Goal: Transaction & Acquisition: Purchase product/service

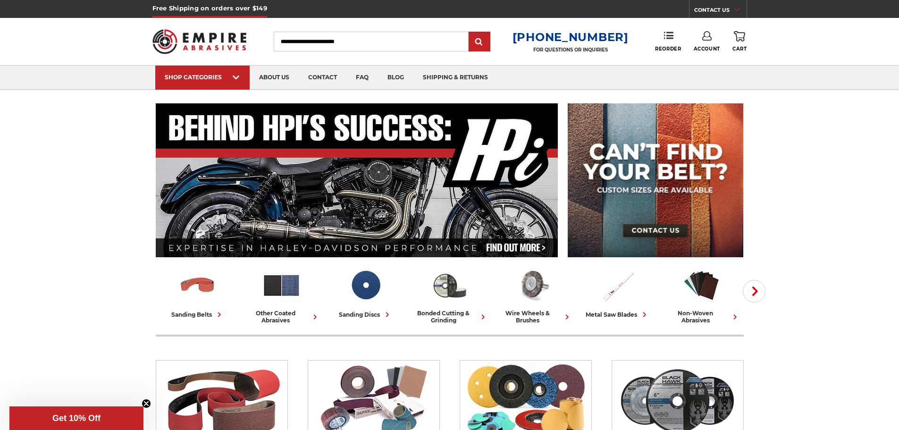
click at [699, 39] on link "Account" at bounding box center [706, 41] width 26 height 21
click at [700, 58] on link "Account" at bounding box center [706, 61] width 67 height 18
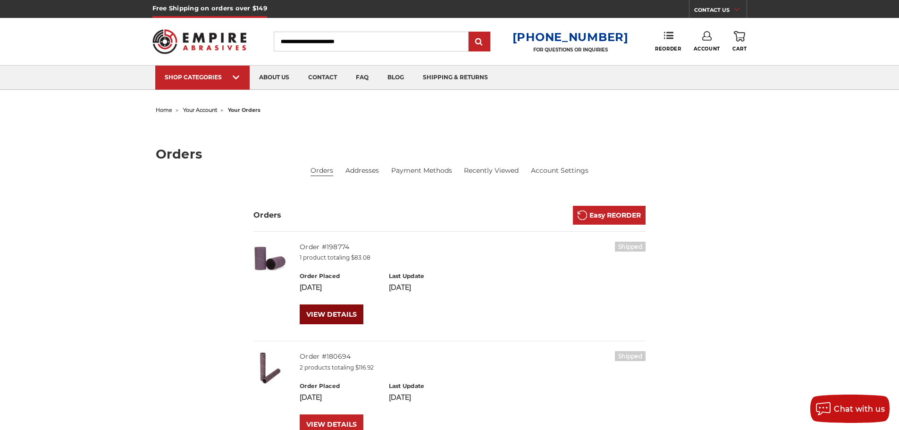
click at [314, 309] on link "VIEW DETAILS" at bounding box center [332, 314] width 64 height 20
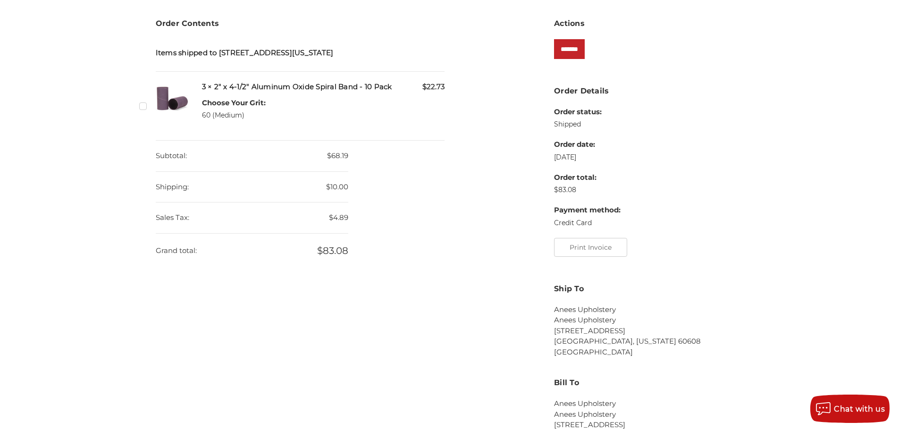
scroll to position [189, 0]
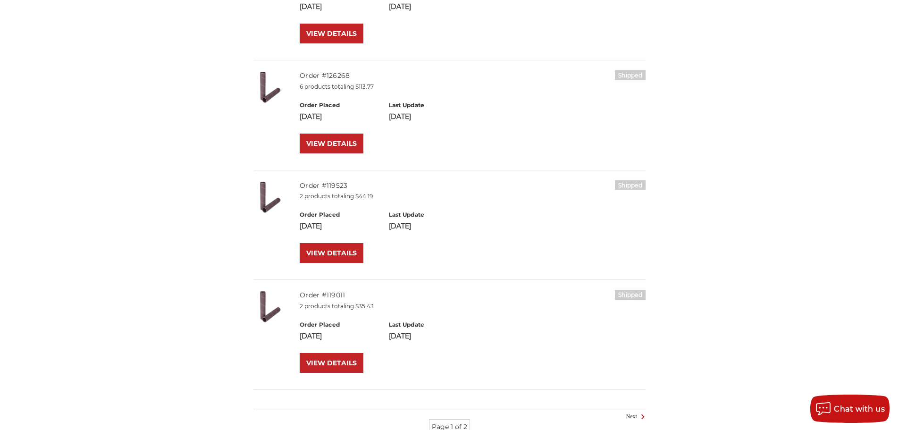
scroll to position [1127, 0]
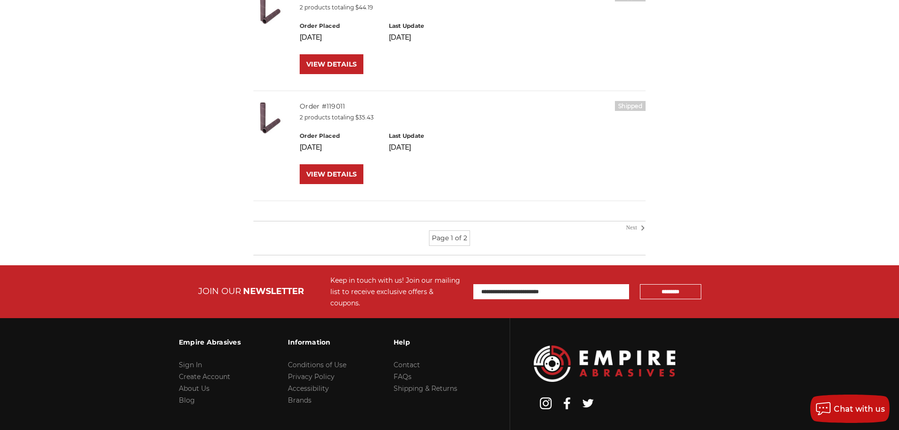
click at [638, 227] on icon at bounding box center [642, 228] width 11 height 10
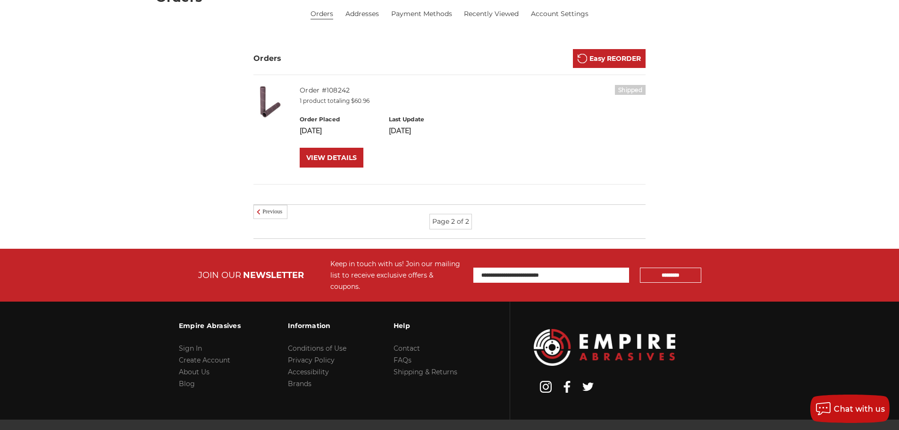
scroll to position [93, 0]
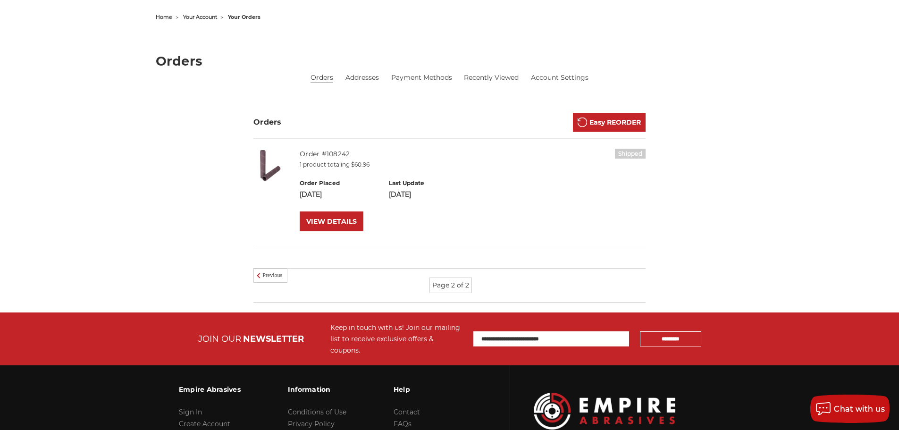
click at [262, 267] on section "Orders Easy REORDER Shipped Order #108242 1 product totaling $60.96 Order Place…" at bounding box center [450, 213] width 402 height 200
click at [263, 271] on icon at bounding box center [258, 275] width 11 height 10
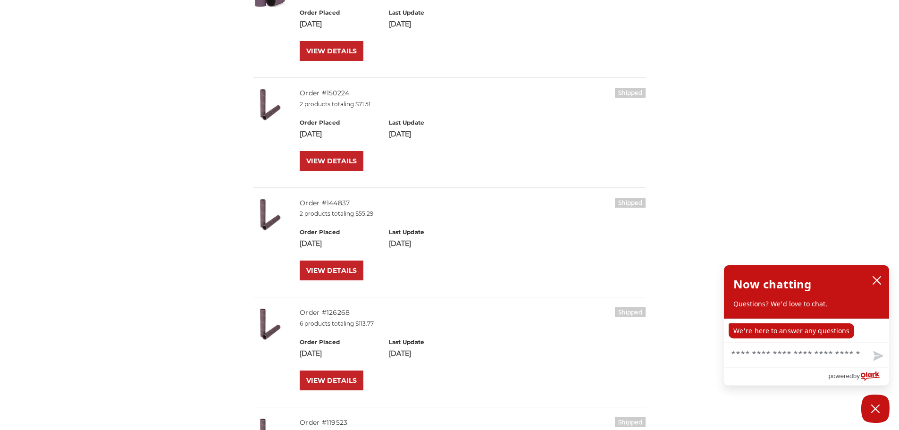
scroll to position [708, 0]
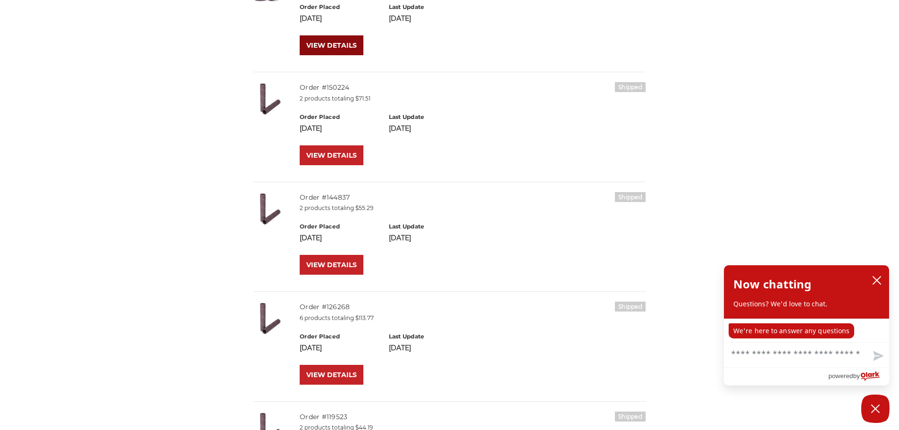
click at [343, 55] on link "VIEW DETAILS" at bounding box center [332, 45] width 64 height 20
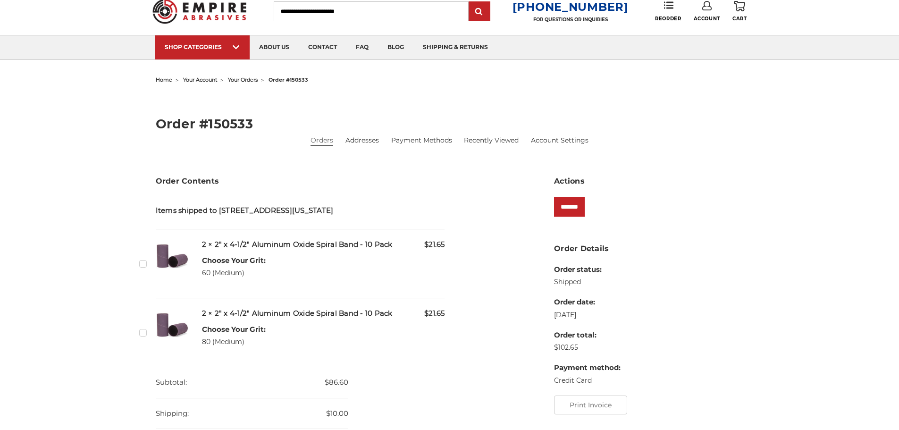
scroll to position [47, 0]
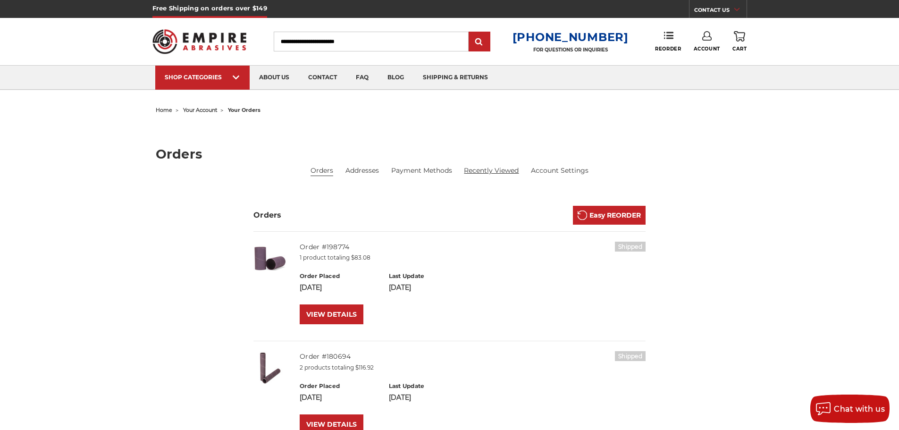
click at [493, 168] on link "Recently Viewed" at bounding box center [491, 171] width 55 height 10
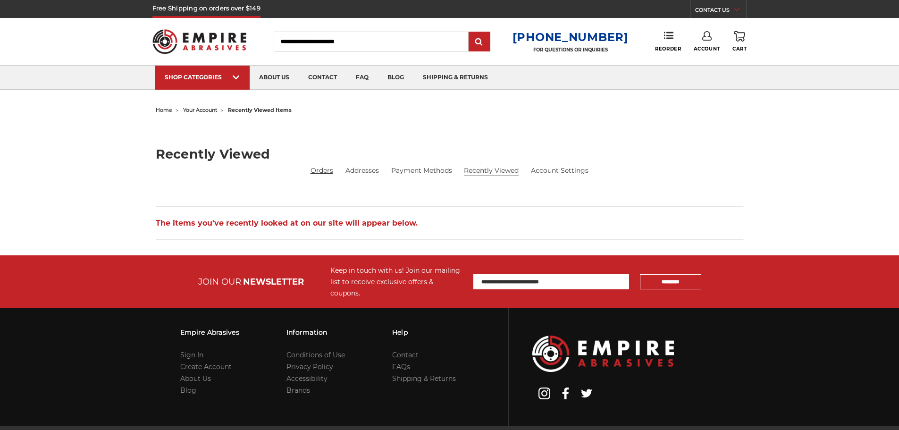
click at [318, 174] on link "Orders" at bounding box center [321, 171] width 23 height 10
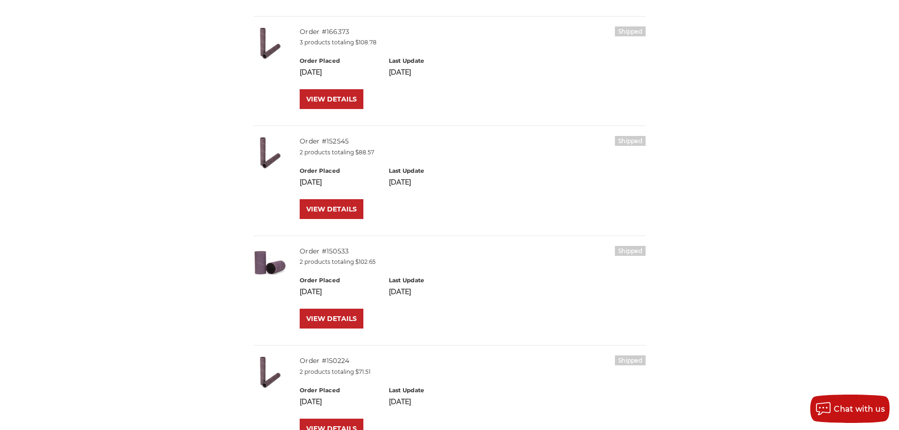
scroll to position [472, 0]
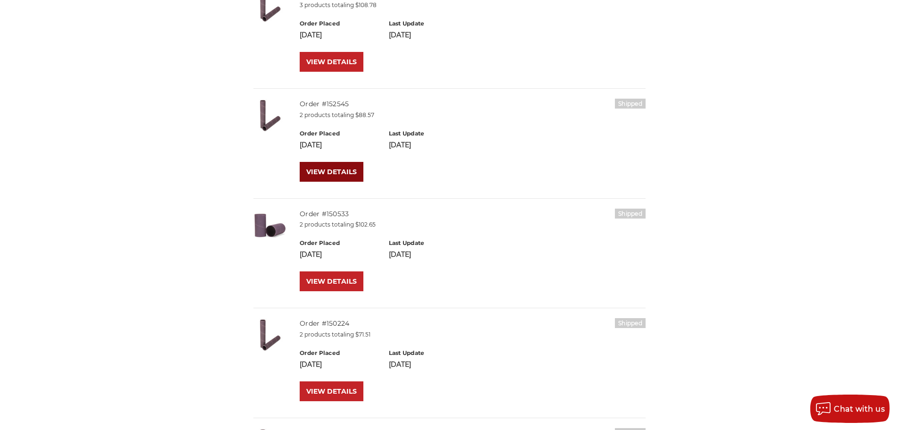
click at [334, 167] on link "VIEW DETAILS" at bounding box center [332, 172] width 64 height 20
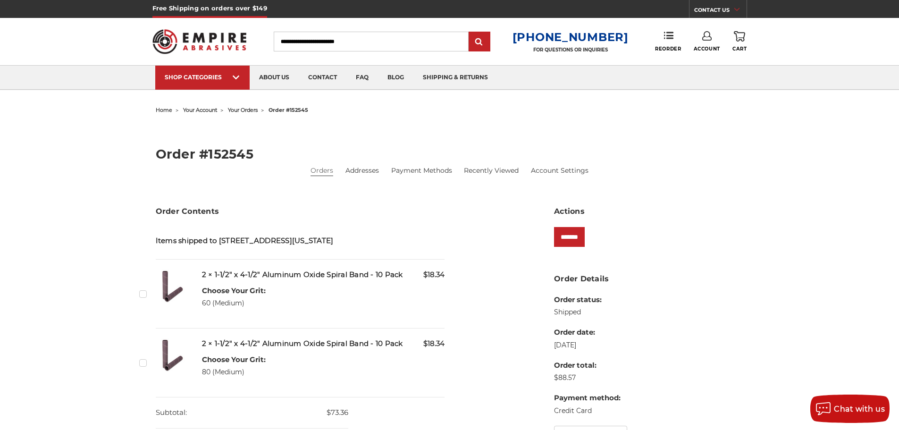
click at [142, 299] on label "Checkbox 403523 label" at bounding box center [144, 294] width 10 height 10
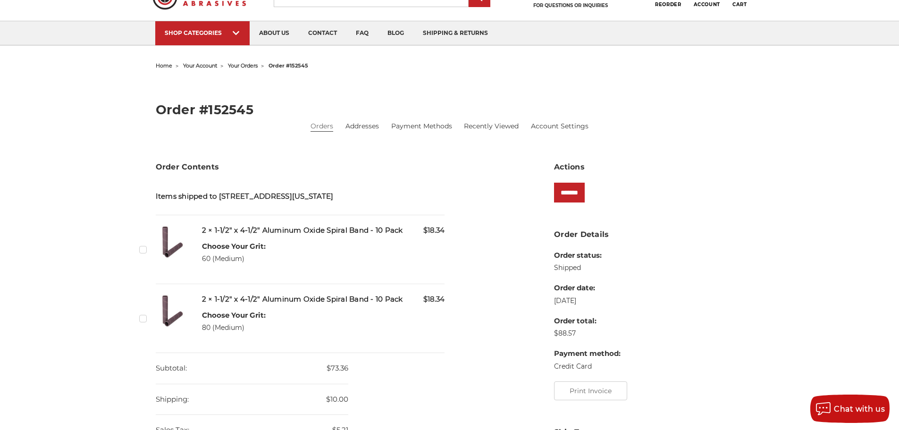
scroll to position [142, 0]
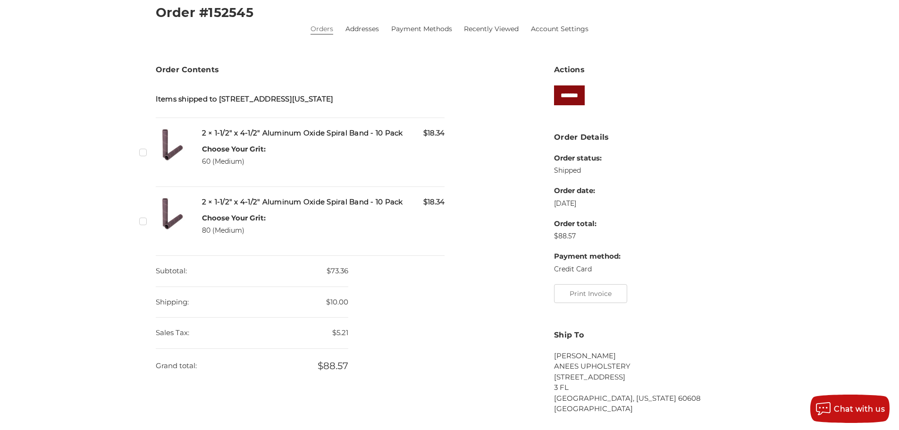
click at [575, 89] on input "*******" at bounding box center [569, 95] width 31 height 20
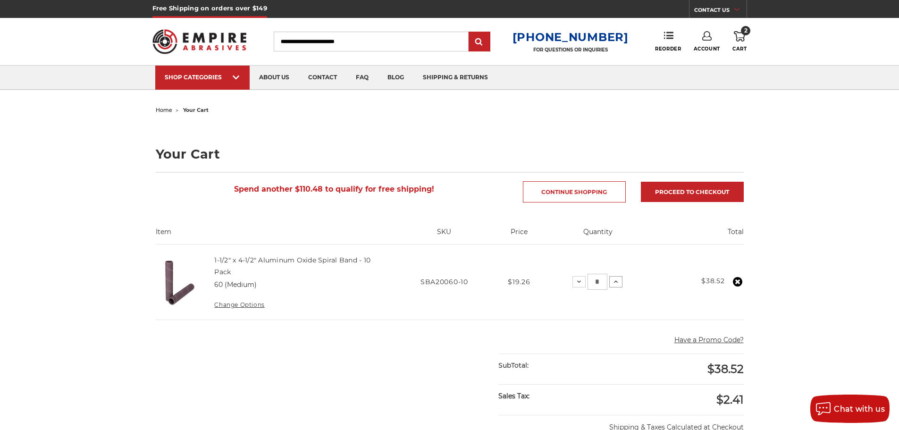
click at [609, 280] on button "Increase Quantity:" at bounding box center [615, 281] width 13 height 11
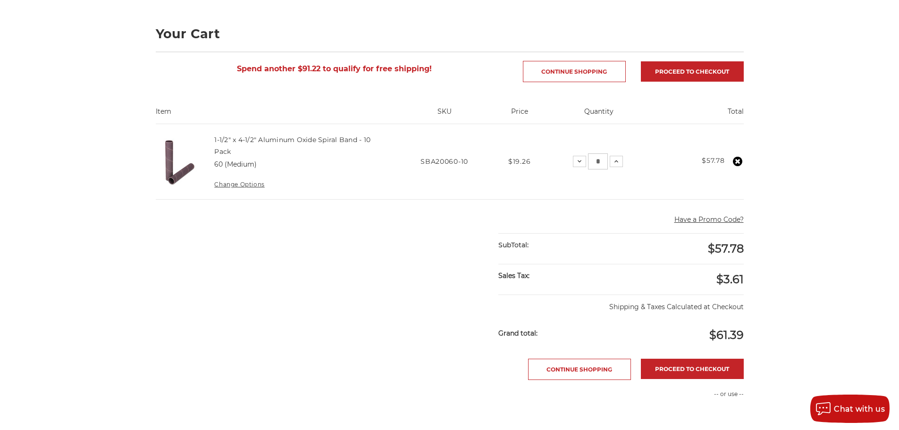
scroll to position [283, 0]
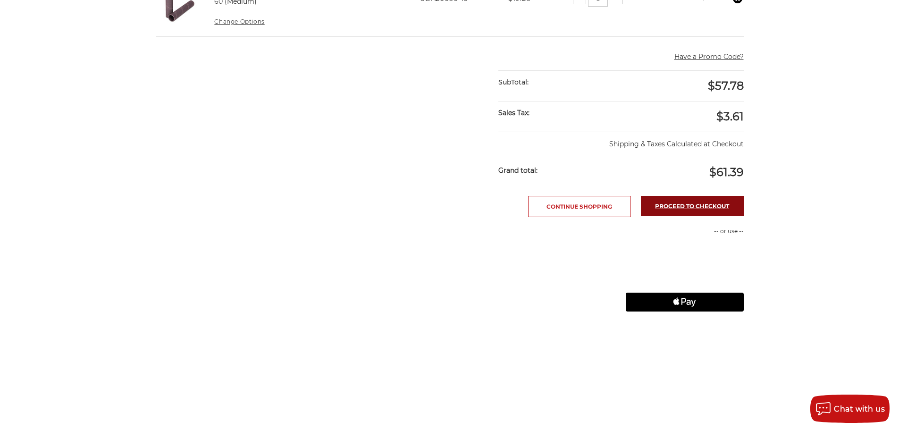
click at [700, 203] on link "Proceed to checkout" at bounding box center [692, 206] width 103 height 20
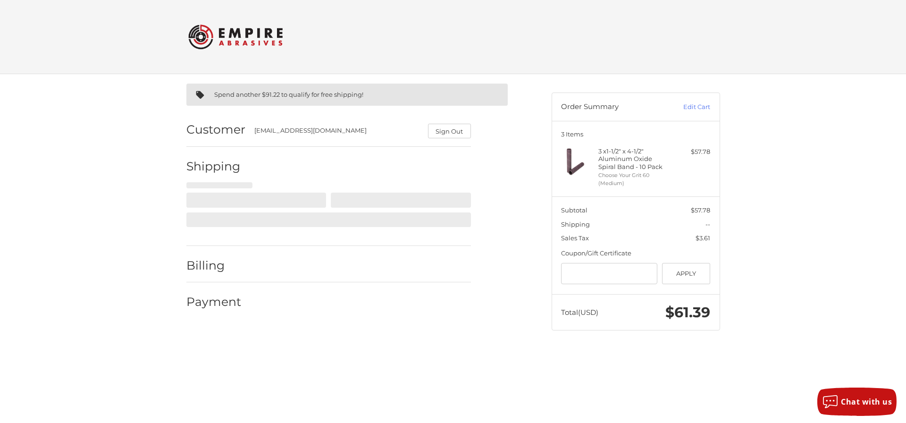
select select "**"
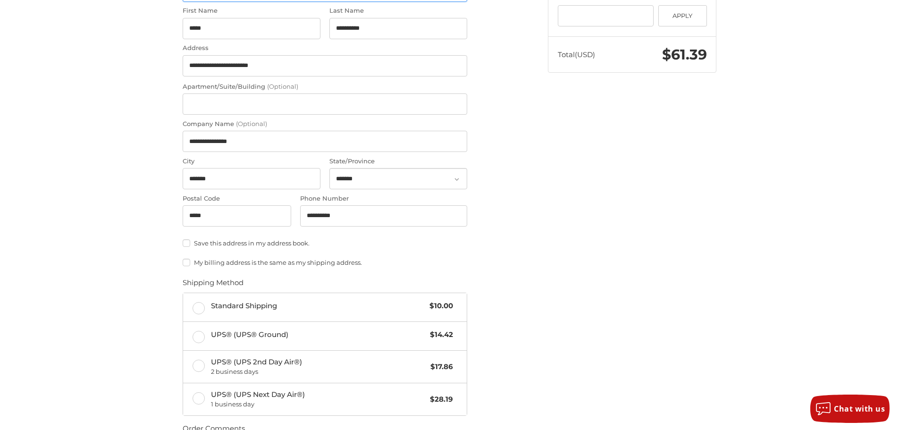
scroll to position [377, 0]
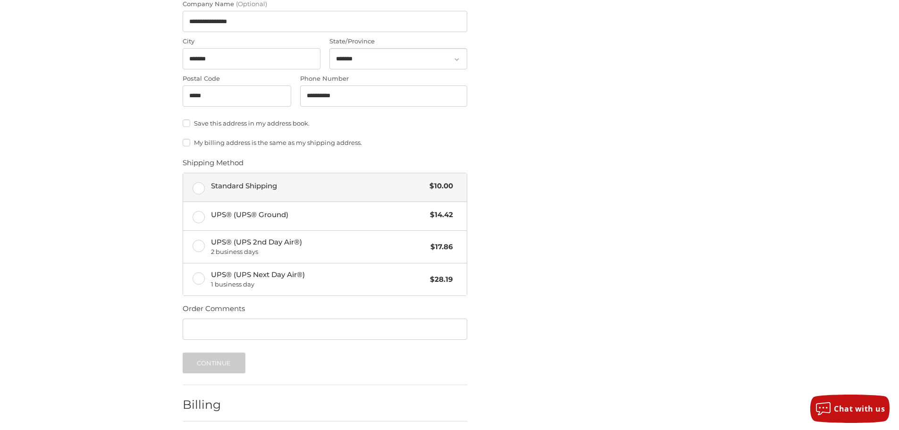
click at [262, 189] on span "Standard Shipping" at bounding box center [318, 186] width 214 height 11
click at [198, 361] on button "Continue" at bounding box center [214, 362] width 63 height 21
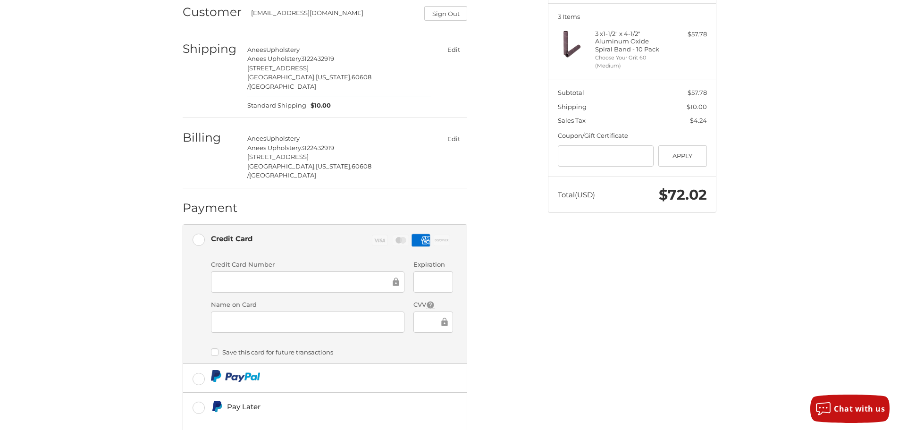
scroll to position [192, 0]
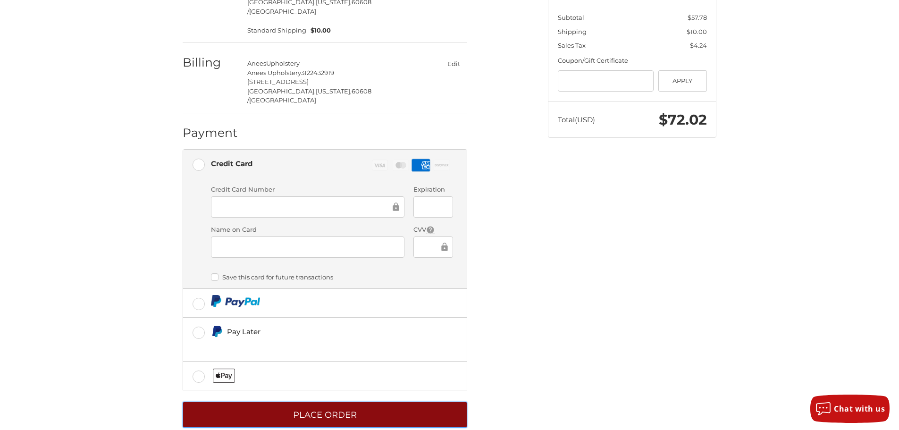
click at [273, 401] on button "Place Order" at bounding box center [325, 414] width 284 height 26
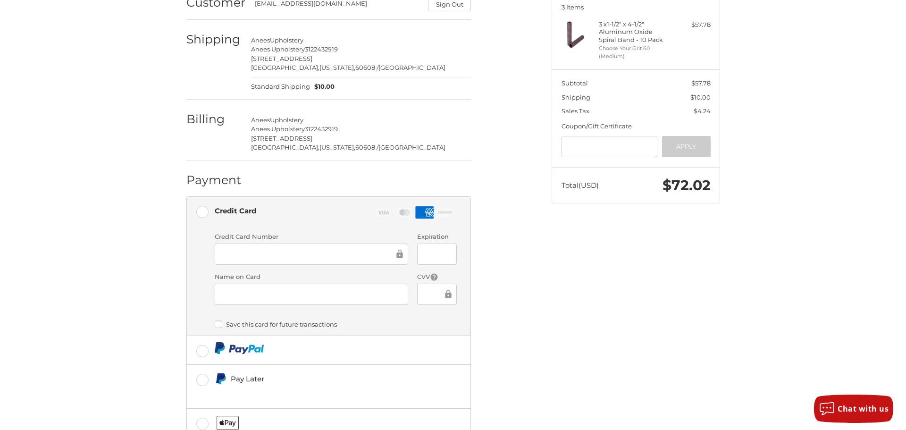
scroll to position [0, 0]
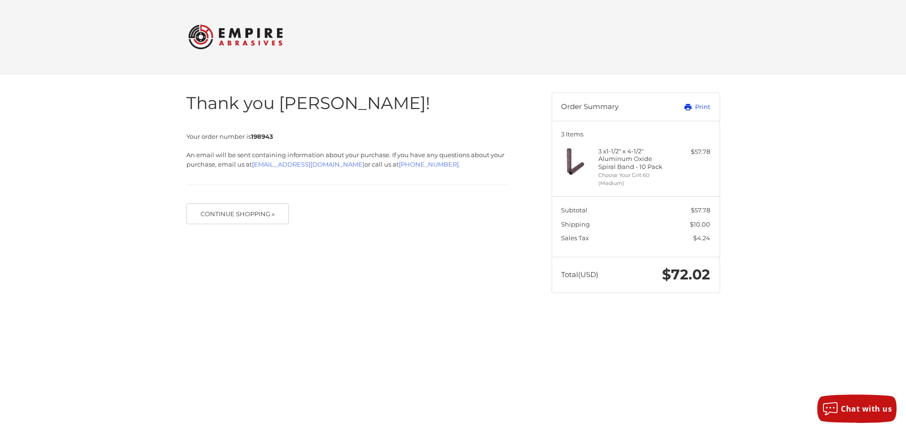
click at [699, 103] on link "Print" at bounding box center [686, 106] width 47 height 9
